Goal: Navigation & Orientation: Find specific page/section

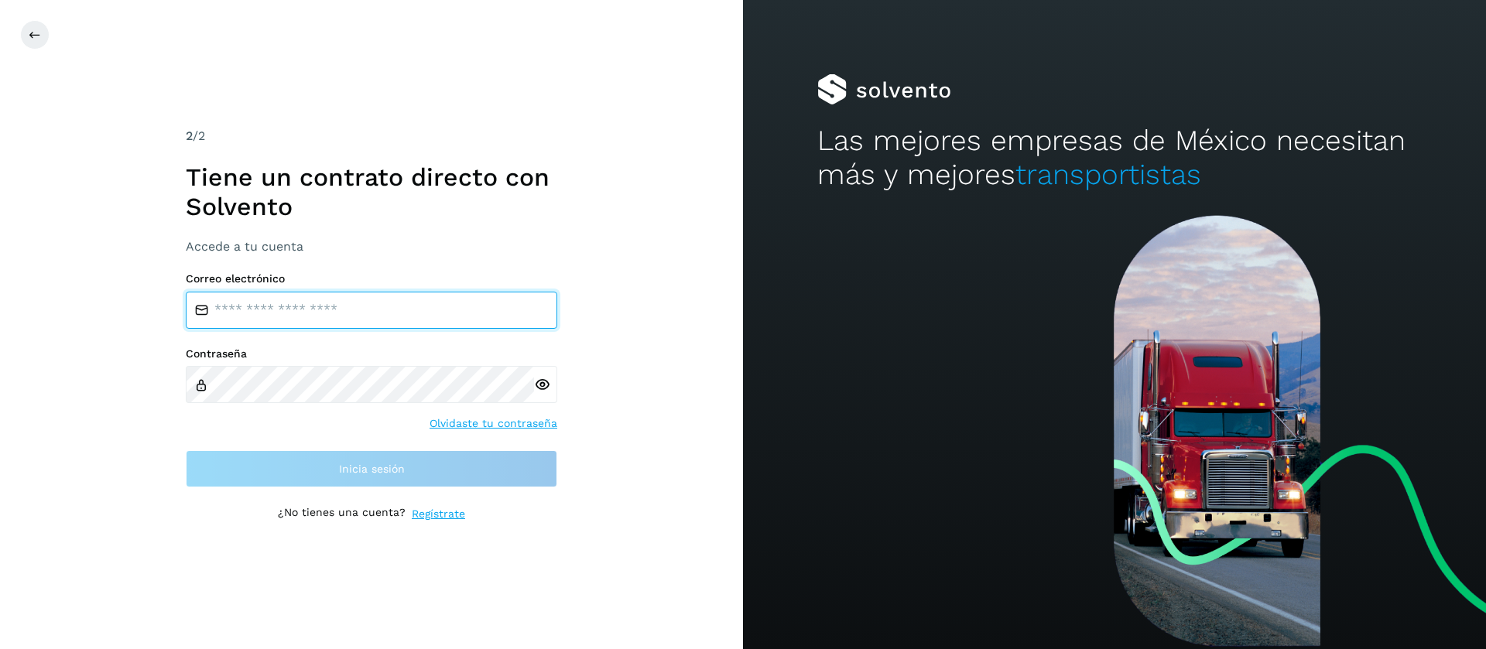
click at [304, 321] on input "email" at bounding box center [371, 310] width 371 height 37
type input "**********"
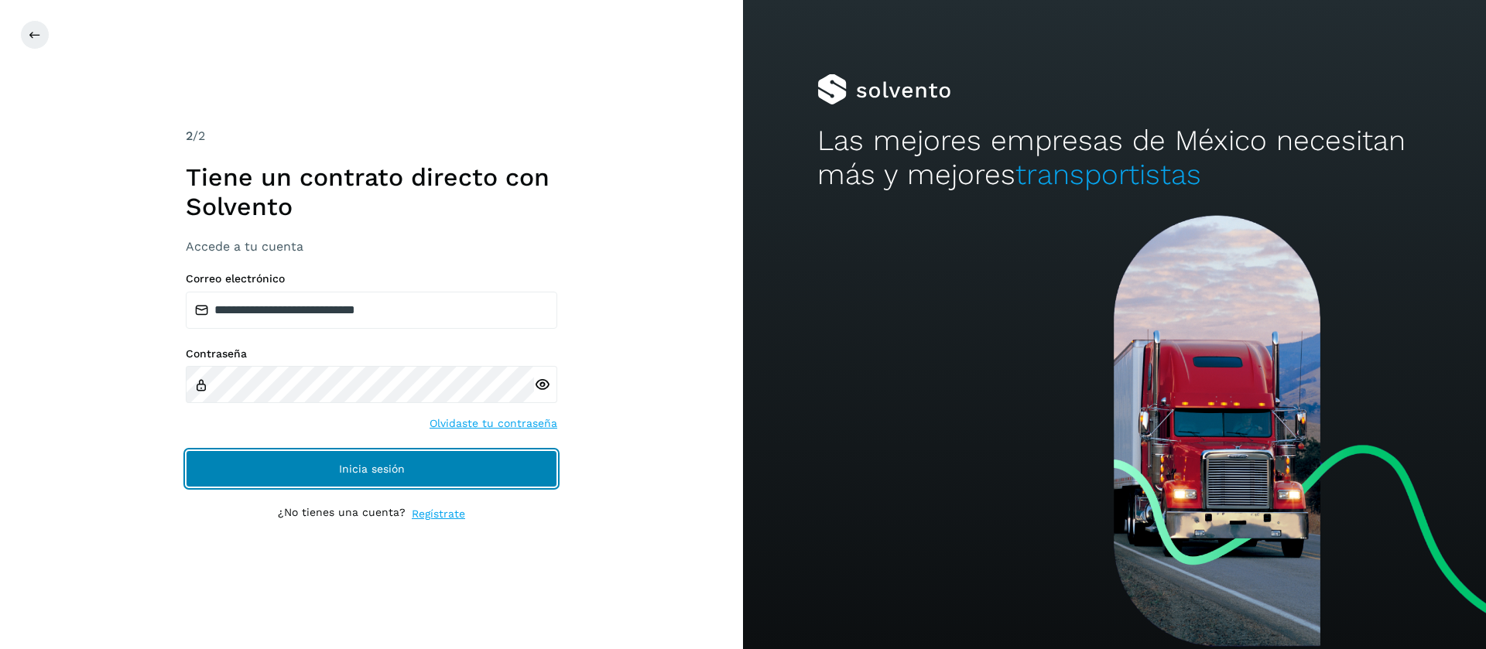
click at [403, 471] on span "Inicia sesión" at bounding box center [372, 469] width 66 height 11
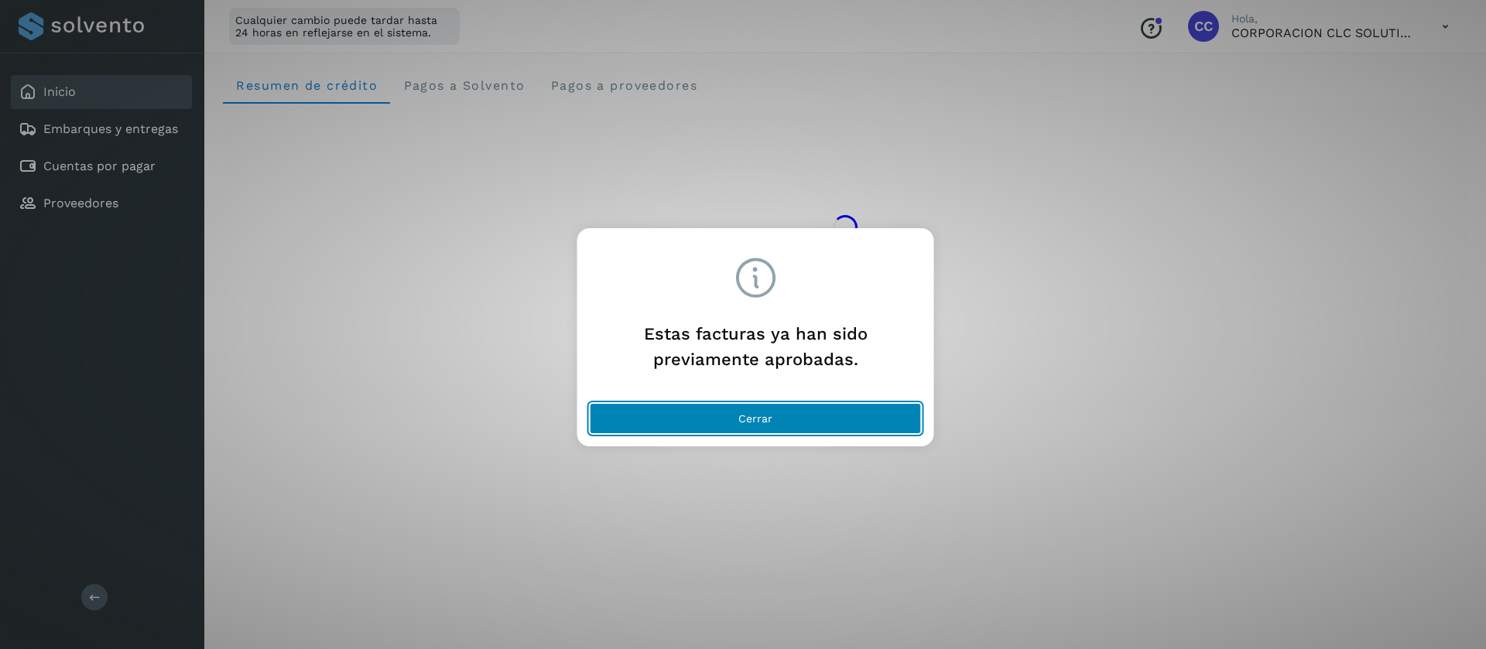
click at [641, 413] on button "Cerrar" at bounding box center [756, 418] width 332 height 31
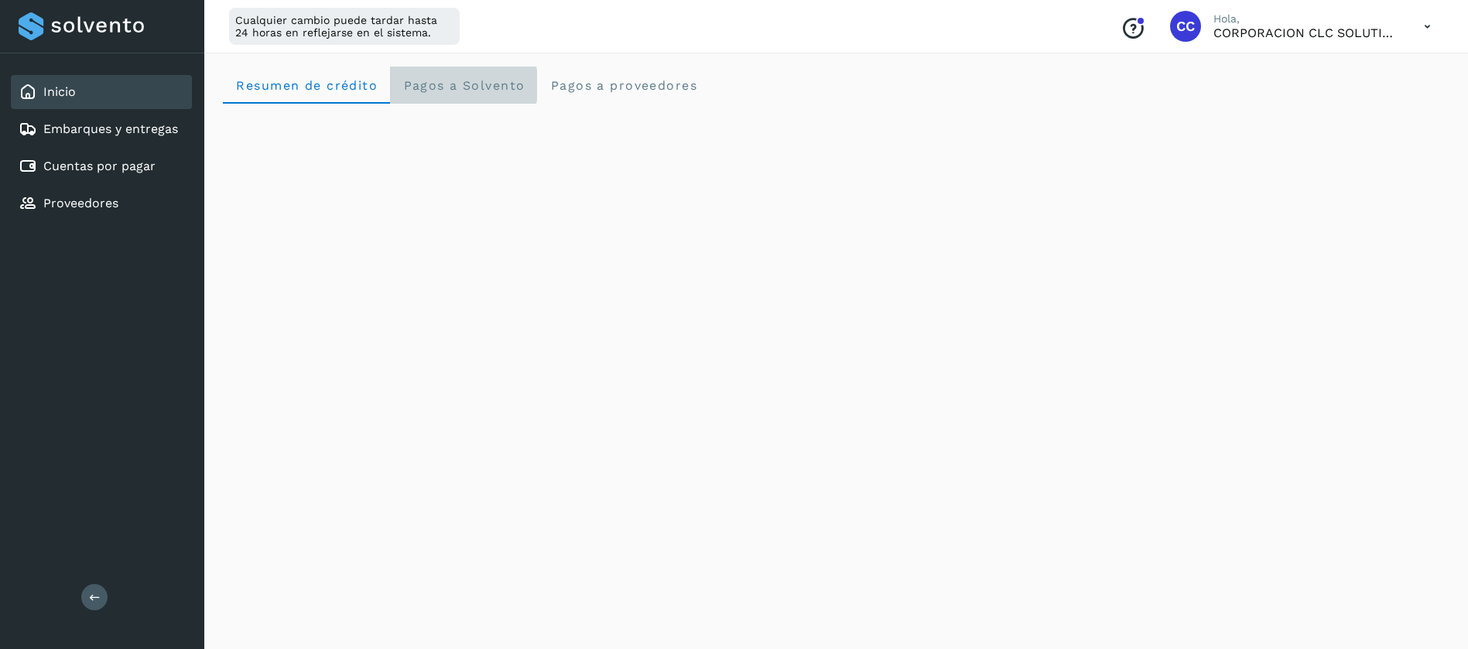
click at [502, 95] on Solvento "Pagos a Solvento" at bounding box center [463, 85] width 147 height 37
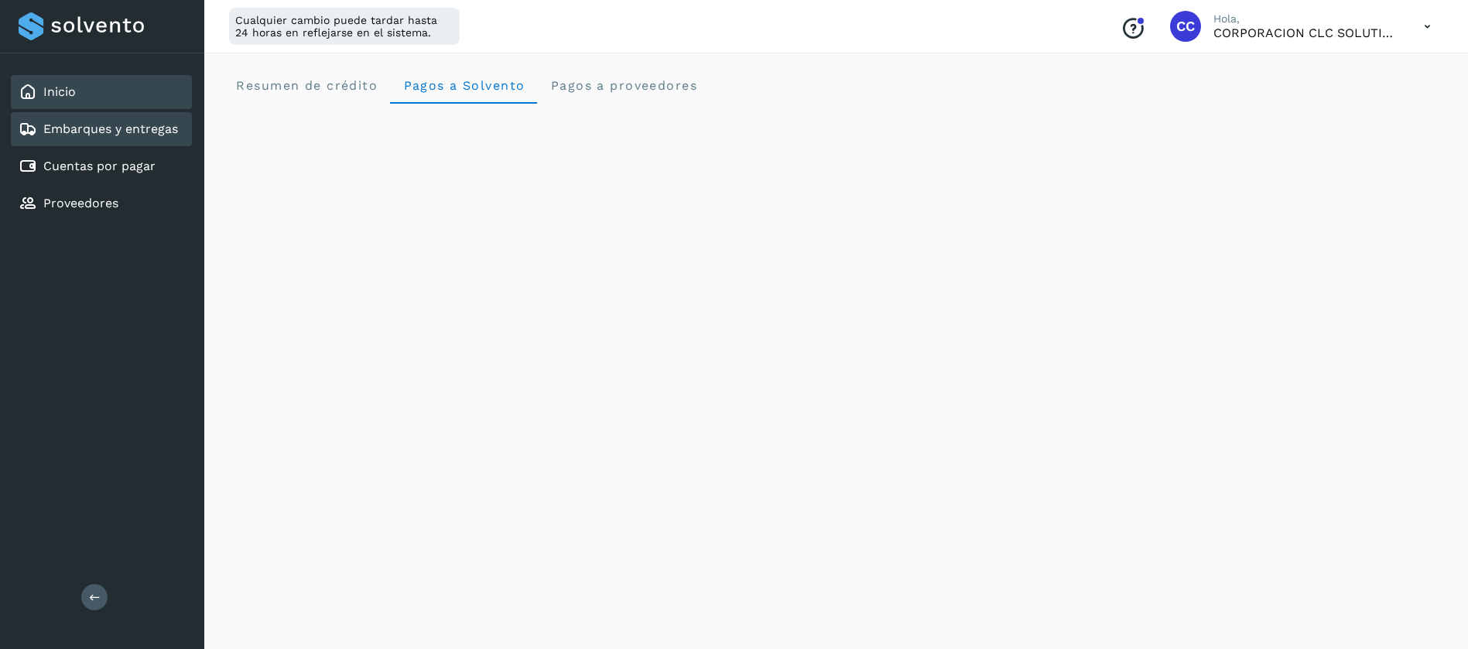
click at [106, 137] on div "Embarques y entregas" at bounding box center [98, 129] width 159 height 19
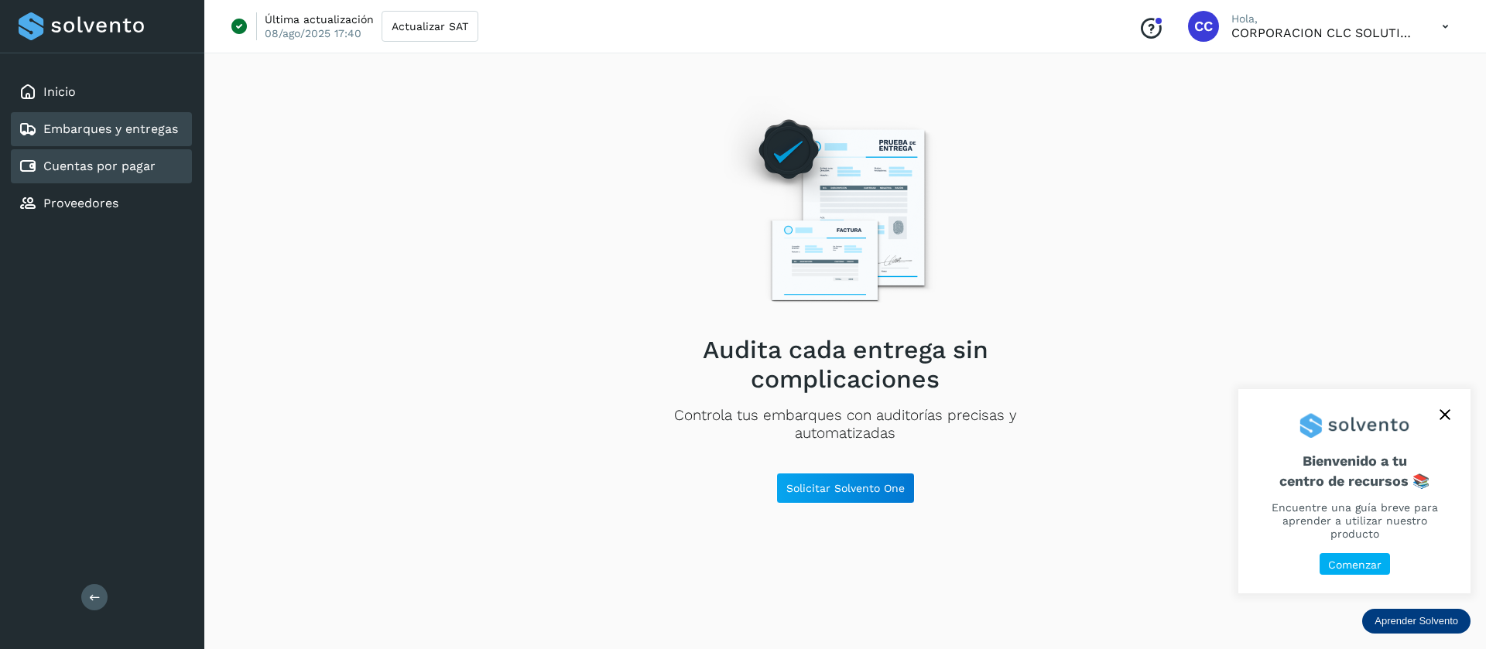
click at [127, 169] on link "Cuentas por pagar" at bounding box center [99, 166] width 112 height 15
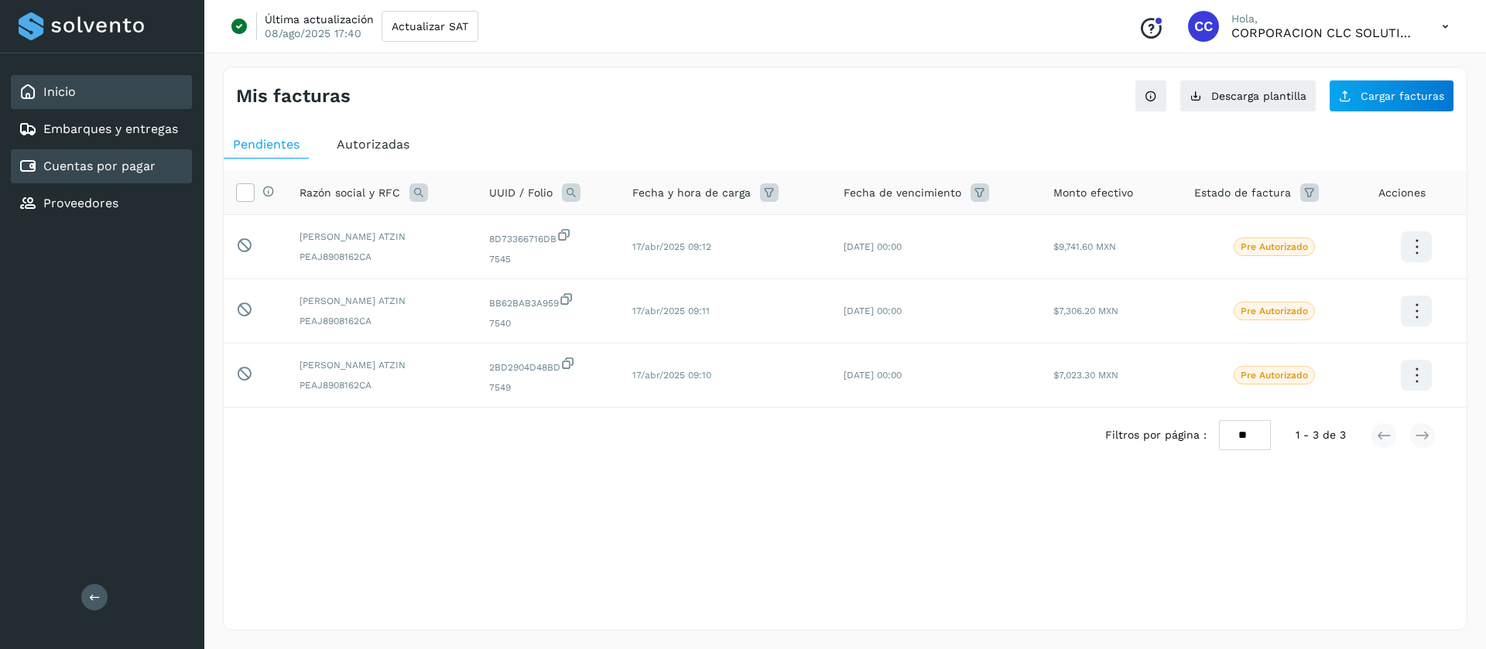
click at [74, 98] on link "Inicio" at bounding box center [59, 91] width 33 height 15
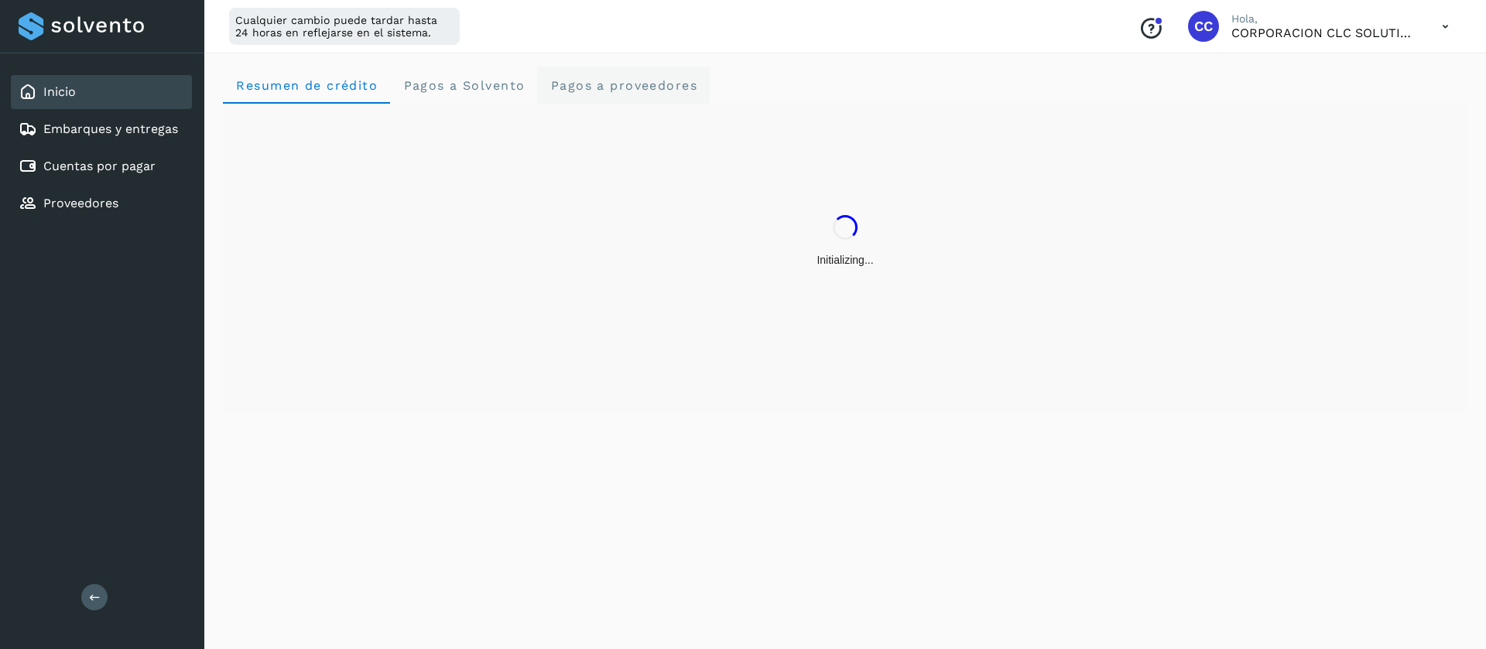
click at [621, 102] on div "Resumen de crédito Pagos a Solvento Pagos a proveedores" at bounding box center [845, 240] width 1244 height 347
click at [618, 94] on proveedores "Pagos a proveedores" at bounding box center [623, 85] width 173 height 37
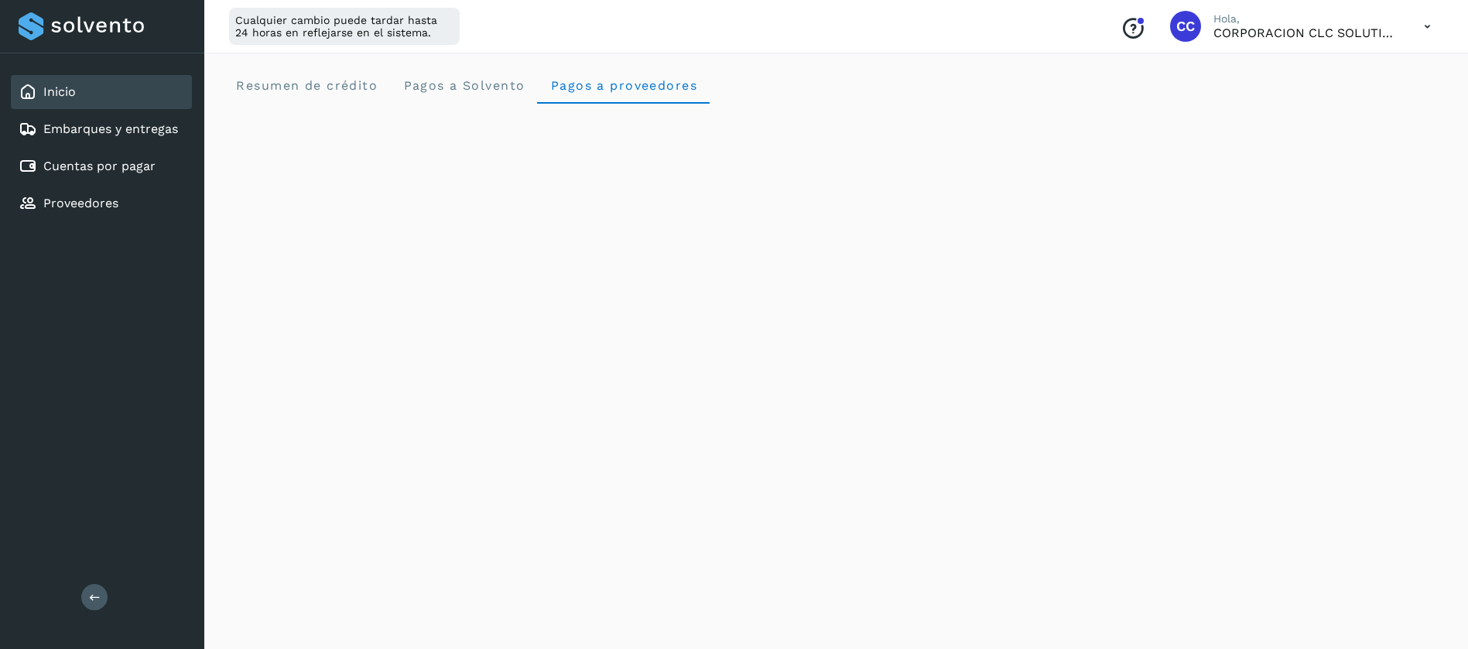
click at [1004, 97] on div "Resumen de crédito Pagos a Solvento Pagos a proveedores" at bounding box center [836, 85] width 1227 height 37
click at [438, 78] on span "Pagos a Solvento" at bounding box center [463, 85] width 122 height 15
click at [364, 91] on span "Resumen de crédito" at bounding box center [306, 85] width 142 height 15
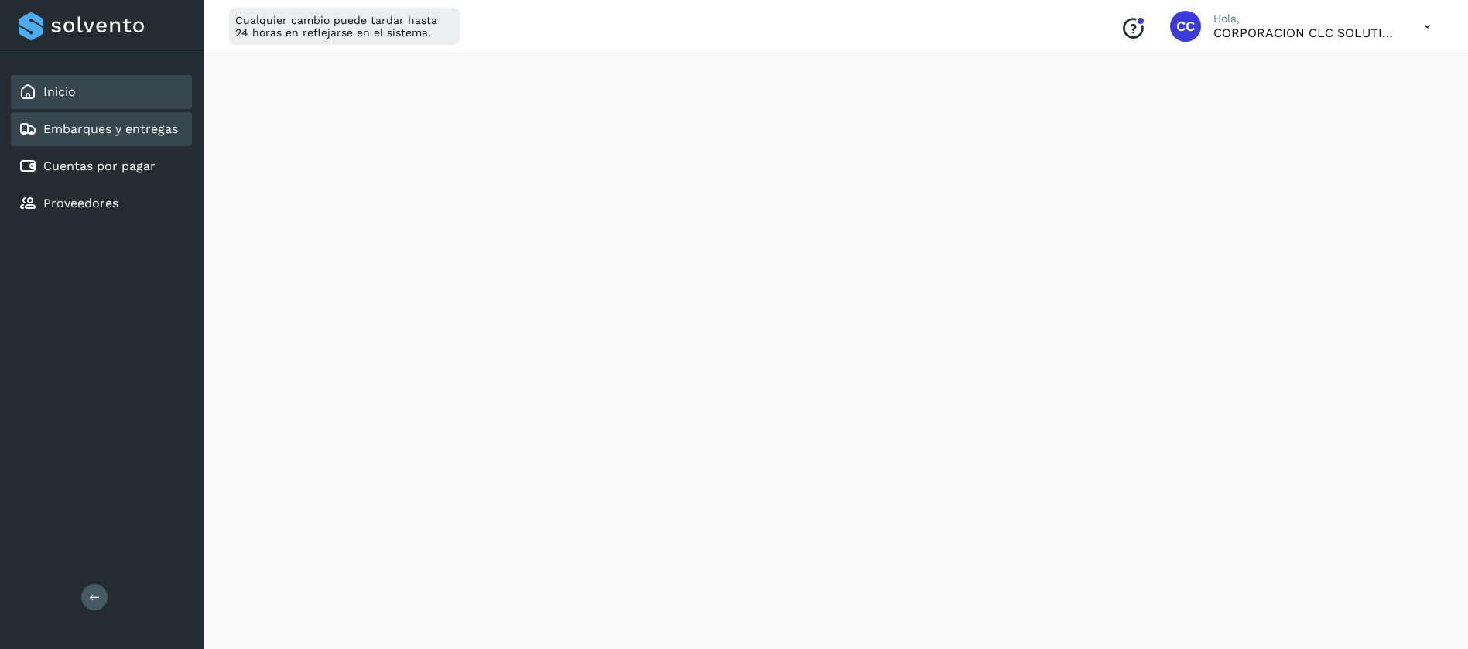
click at [99, 122] on link "Embarques y entregas" at bounding box center [110, 128] width 135 height 15
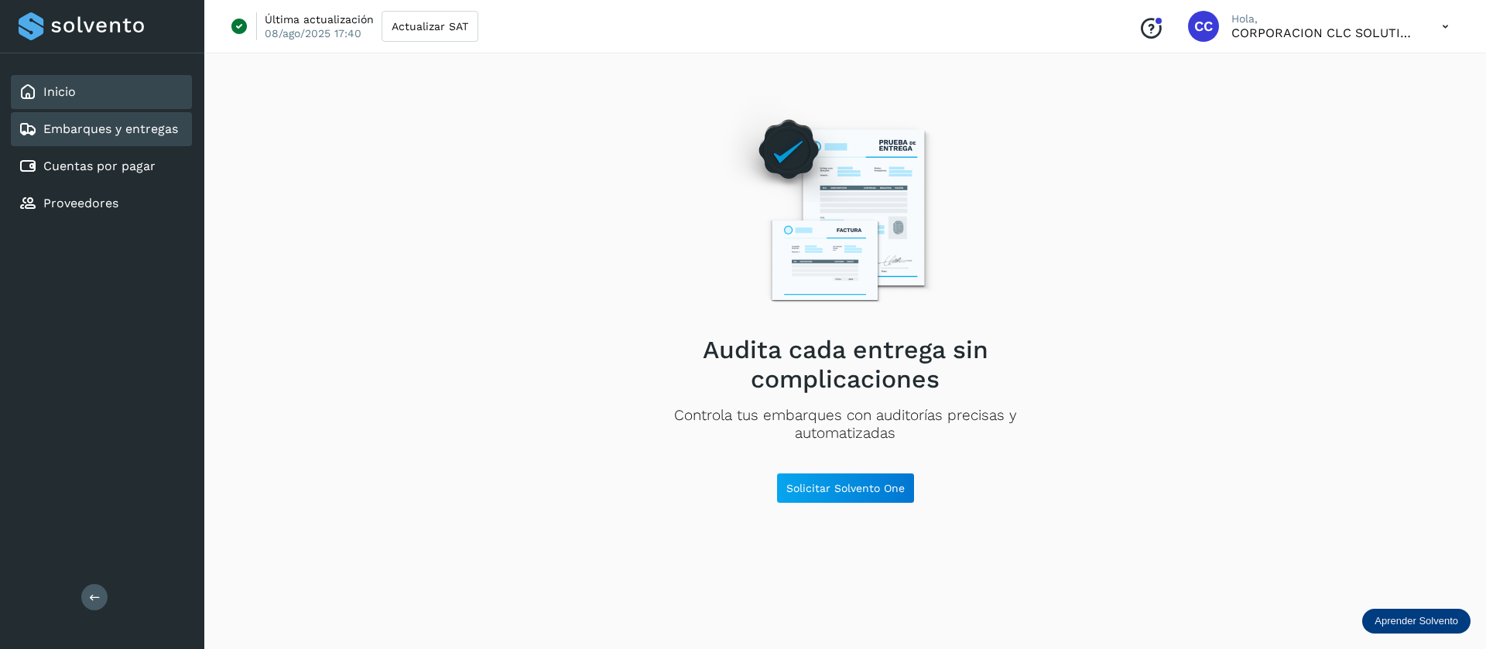
click at [67, 101] on div "Inicio" at bounding box center [101, 92] width 181 height 34
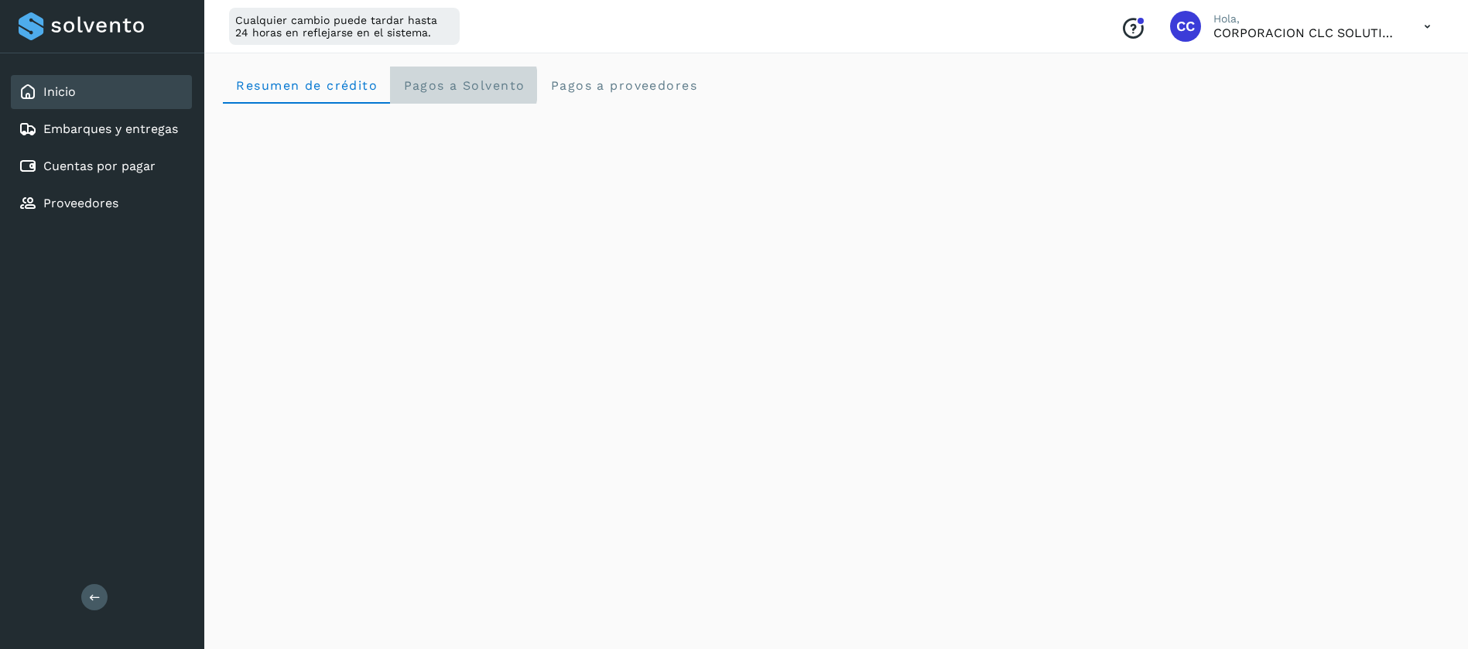
click at [464, 72] on Solvento "Pagos a Solvento" at bounding box center [463, 85] width 147 height 37
click at [294, 84] on span "Resumen de crédito" at bounding box center [306, 85] width 142 height 15
click at [308, 88] on span "Resumen de crédito" at bounding box center [306, 85] width 142 height 15
click at [59, 80] on div "Inicio" at bounding box center [101, 92] width 181 height 34
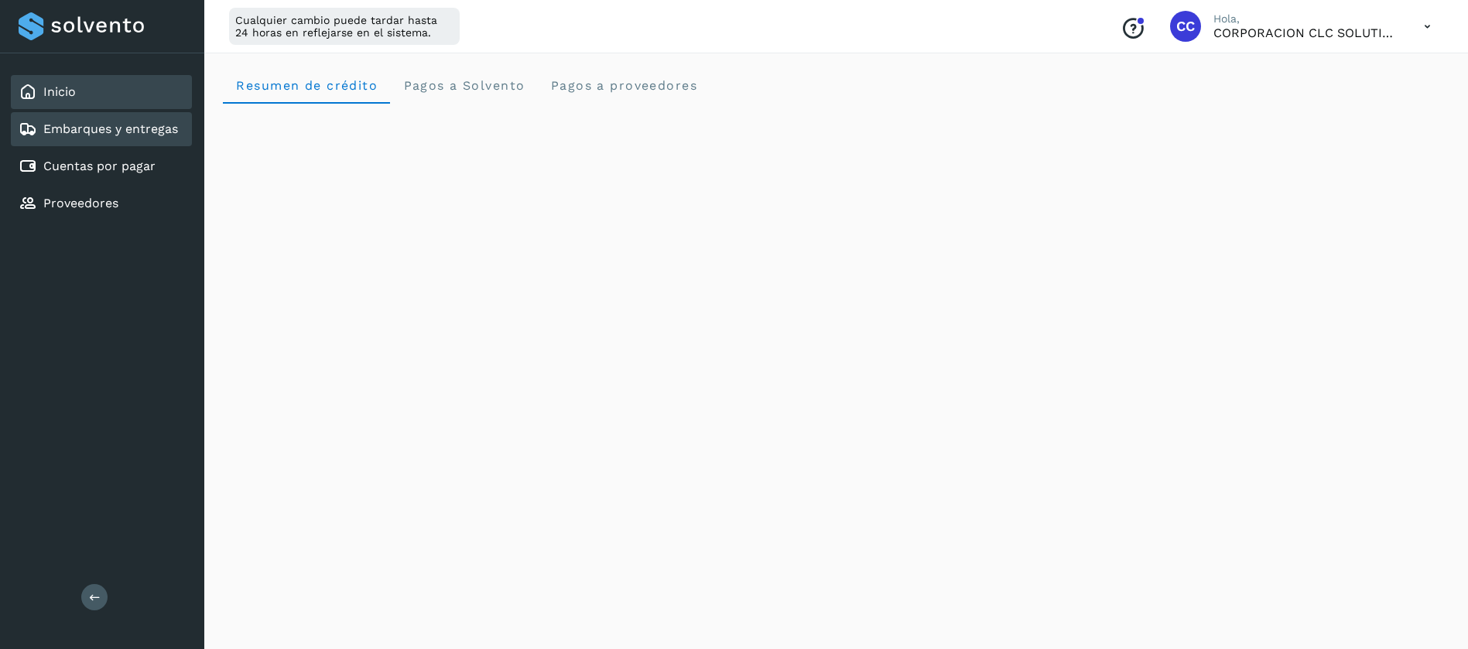
click at [54, 135] on link "Embarques y entregas" at bounding box center [110, 128] width 135 height 15
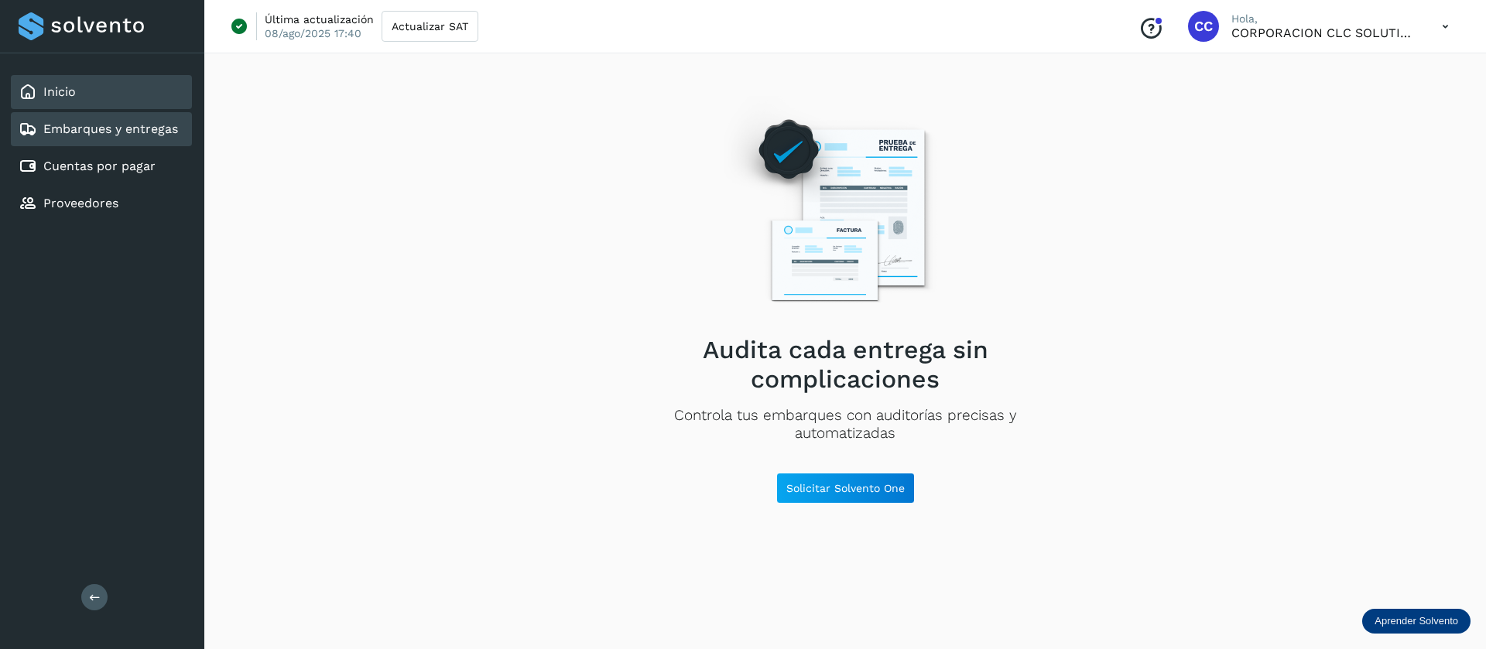
click at [67, 80] on div "Inicio" at bounding box center [101, 92] width 181 height 34
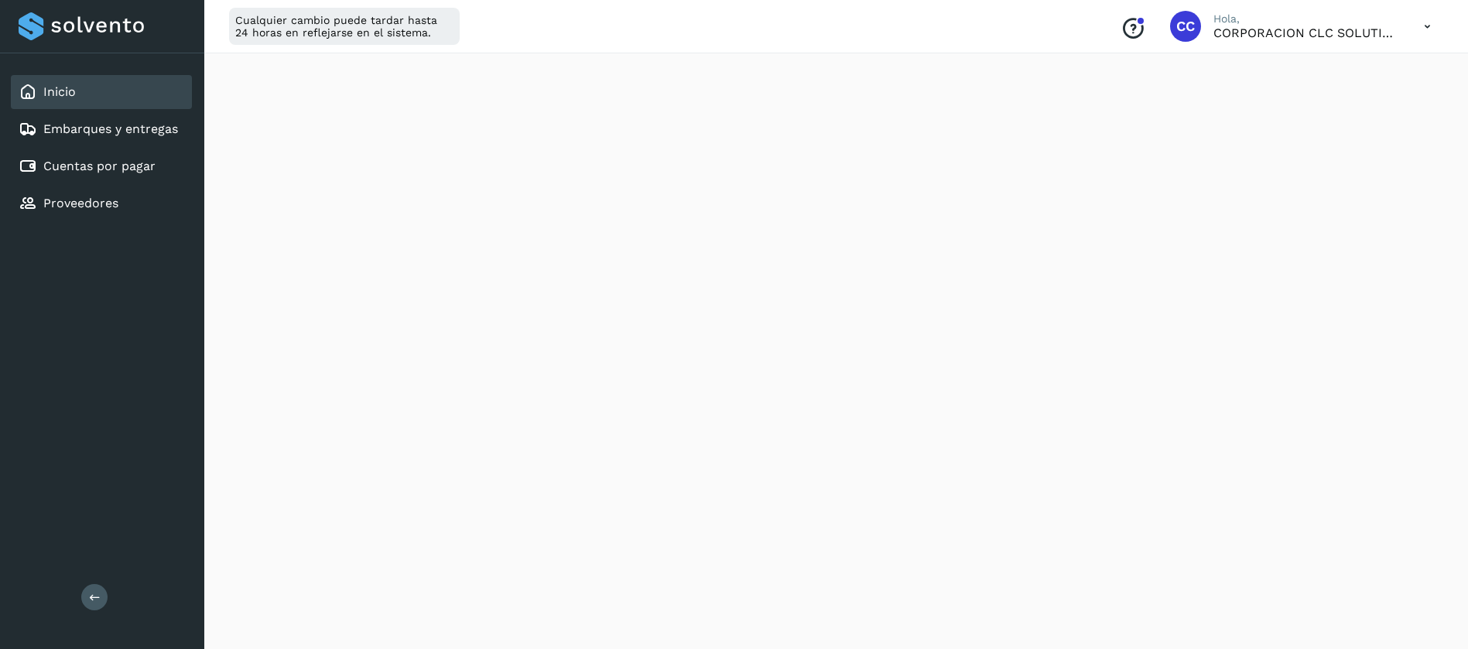
scroll to position [813, 0]
